Goal: Task Accomplishment & Management: Use online tool/utility

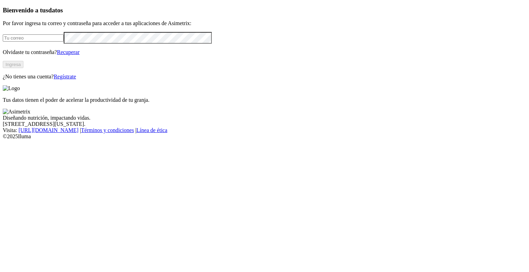
type input "[PERSON_NAME][EMAIL_ADDRESS][PERSON_NAME][DOMAIN_NAME]"
click input "submit" at bounding box center [0, 0] width 0 height 0
